Goal: Task Accomplishment & Management: Use online tool/utility

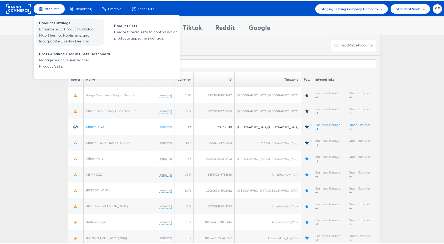
click at [57, 32] on span "Enhance Your Product Catalog, Map Them to Publishers, and Incorporate Overlay D…" at bounding box center [71, 34] width 64 height 18
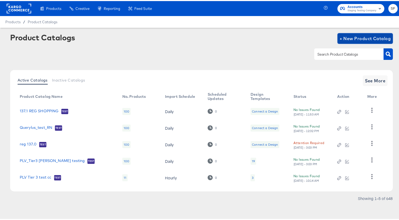
click at [358, 35] on span "+ New Product Catalog" at bounding box center [365, 37] width 51 height 7
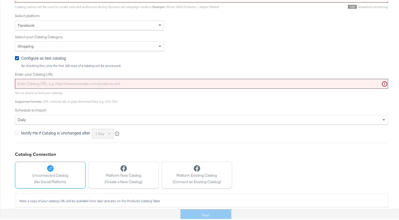
scroll to position [120, 0]
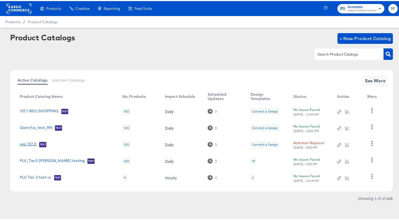
click at [28, 144] on link "reg 137.0" at bounding box center [28, 143] width 17 height 5
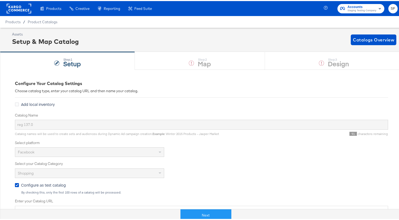
click at [201, 58] on div "Step: 1 Setup Step: 2 Map Step: 3 Design" at bounding box center [201, 60] width 403 height 18
click at [209, 213] on button "Next" at bounding box center [206, 214] width 51 height 12
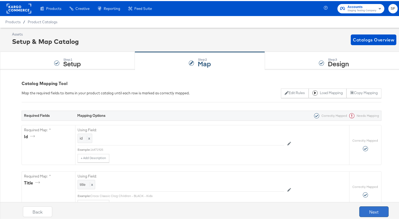
click at [370, 208] on button "Next" at bounding box center [374, 210] width 29 height 11
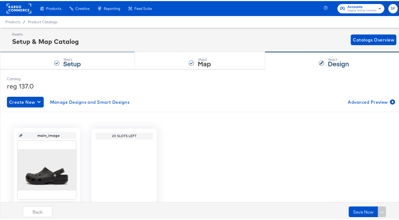
click at [83, 57] on div "Step: 1 Setup" at bounding box center [67, 60] width 135 height 18
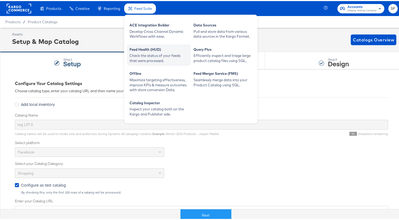
click at [150, 53] on div "Check the status of your feeds that were processed." at bounding box center [159, 57] width 59 height 10
